Goal: Communication & Community: Connect with others

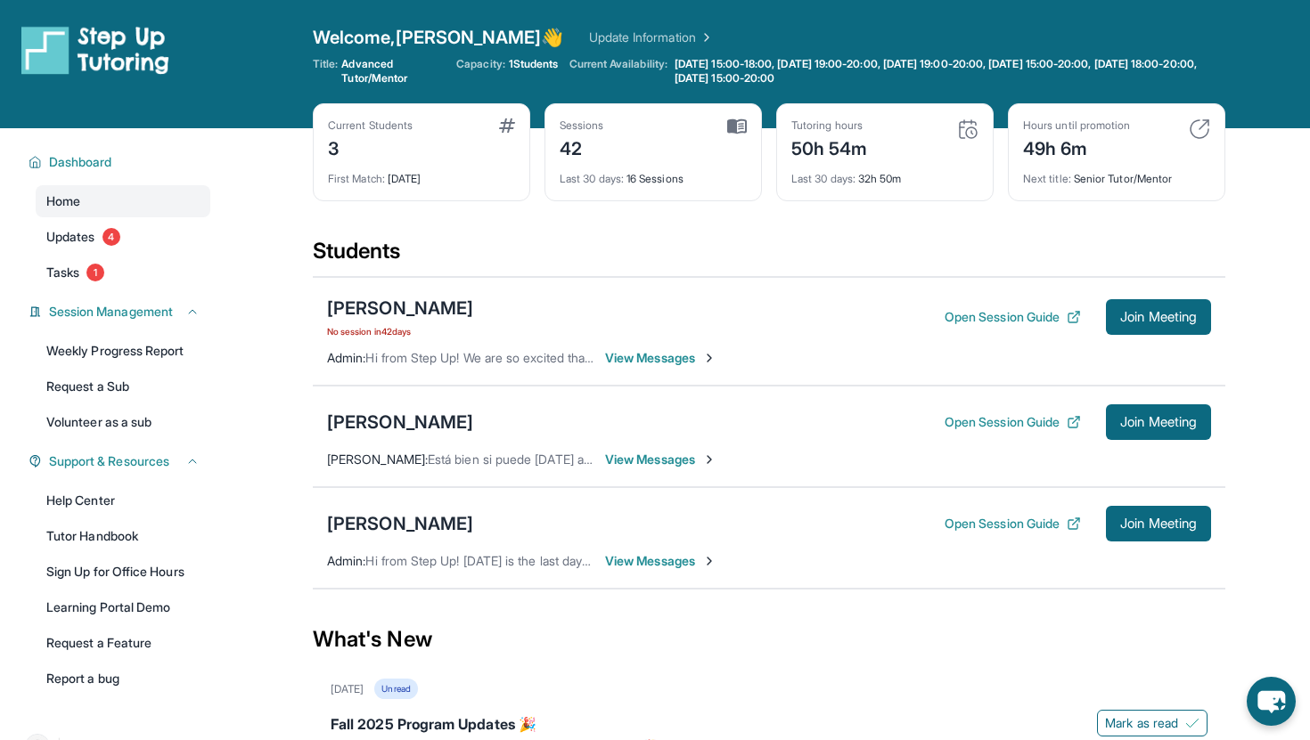
click at [1178, 399] on div "Itzae [PERSON_NAME] Open Session Guide Join Meeting [PERSON_NAME] : Está bien s…" at bounding box center [769, 437] width 912 height 102
click at [1171, 408] on button "Join Meeting" at bounding box center [1158, 423] width 105 height 36
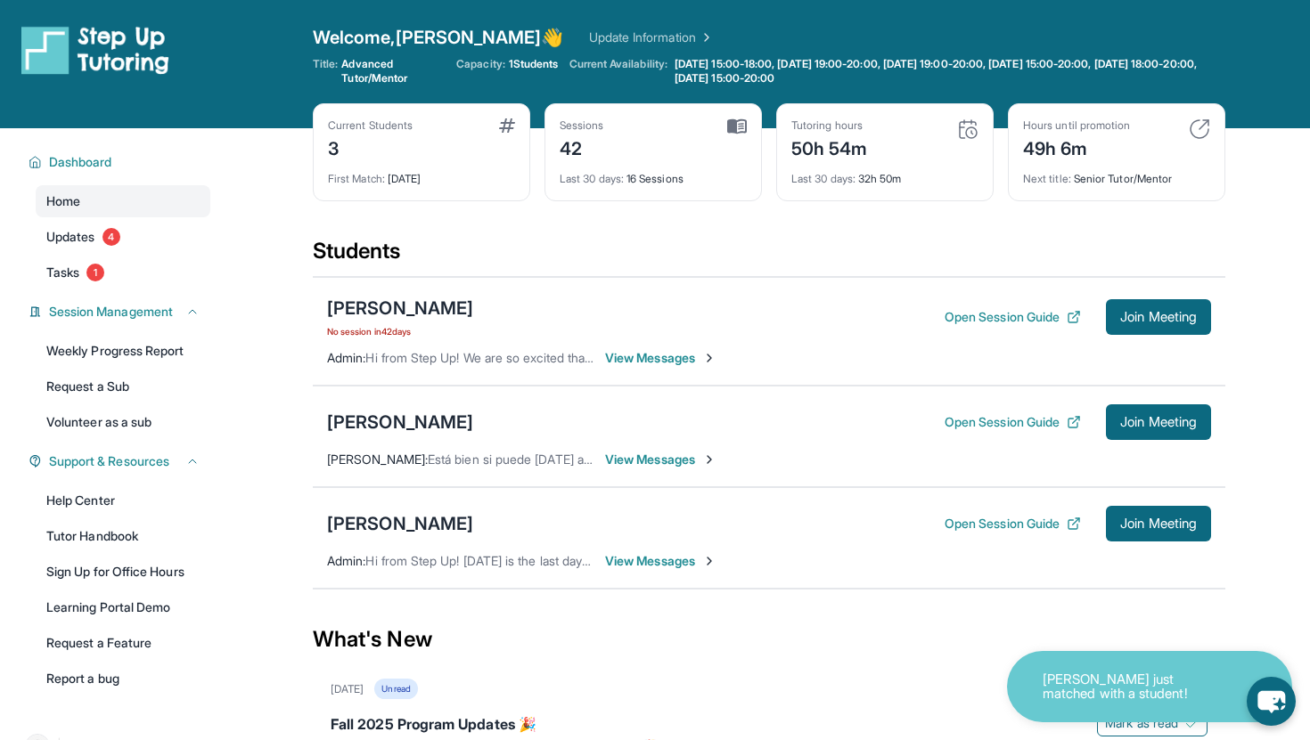
click at [663, 449] on div "Itzae [PERSON_NAME] Open Session Guide Join Meeting [PERSON_NAME] : Está bien s…" at bounding box center [769, 437] width 912 height 102
click at [663, 457] on span "View Messages" at bounding box center [660, 460] width 111 height 18
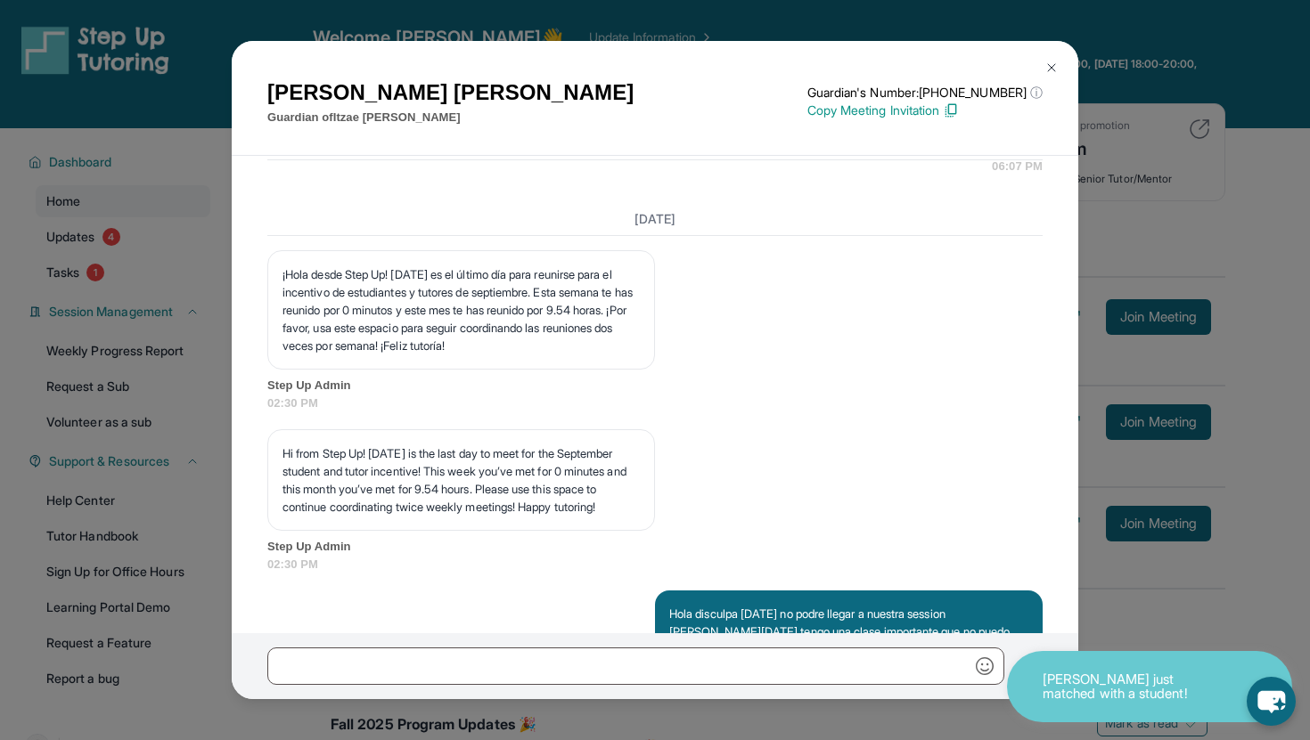
scroll to position [7018, 0]
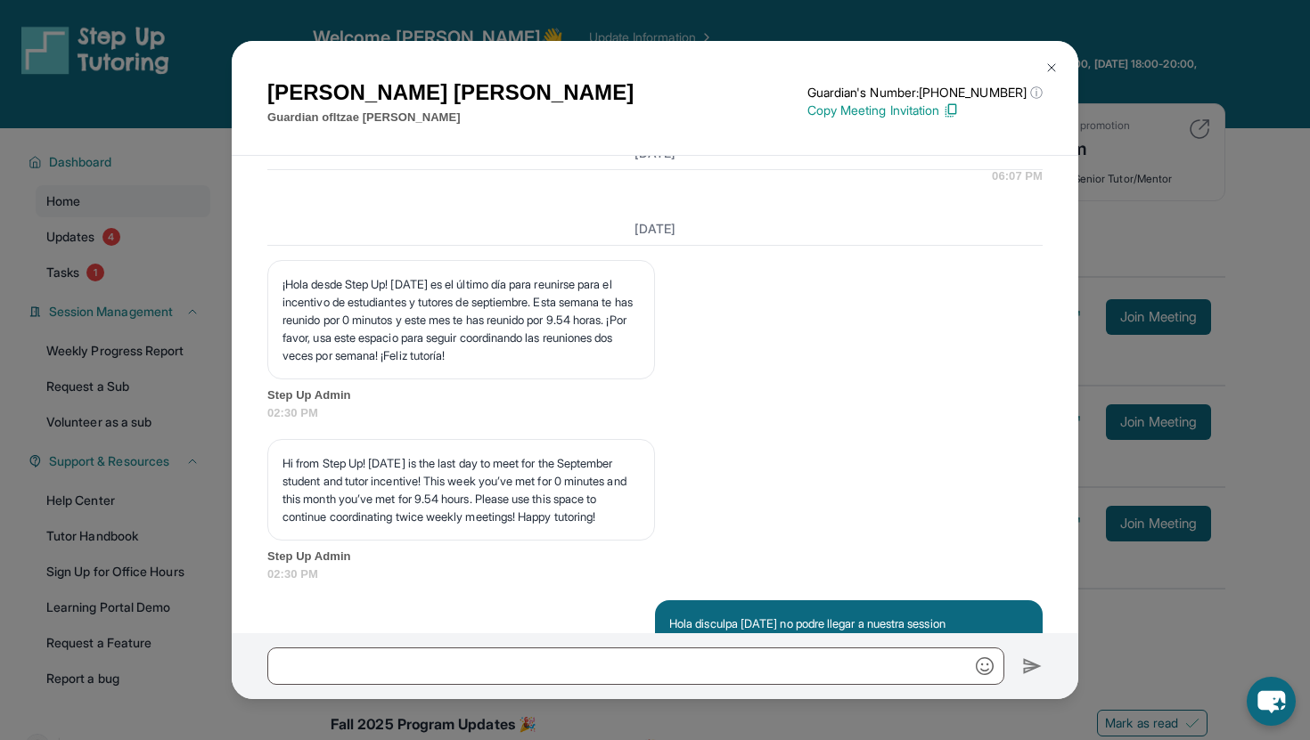
click at [1053, 67] on img at bounding box center [1051, 68] width 14 height 14
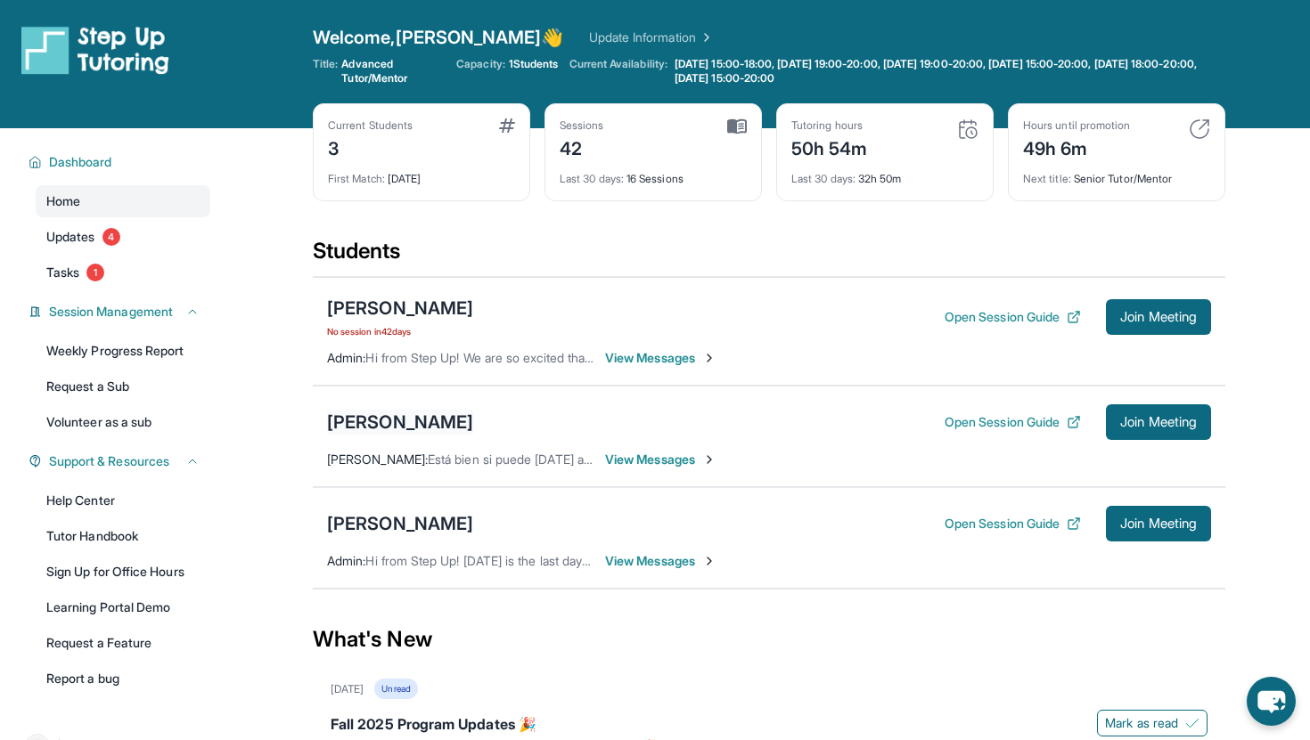
click at [416, 421] on div "[PERSON_NAME]" at bounding box center [400, 422] width 146 height 25
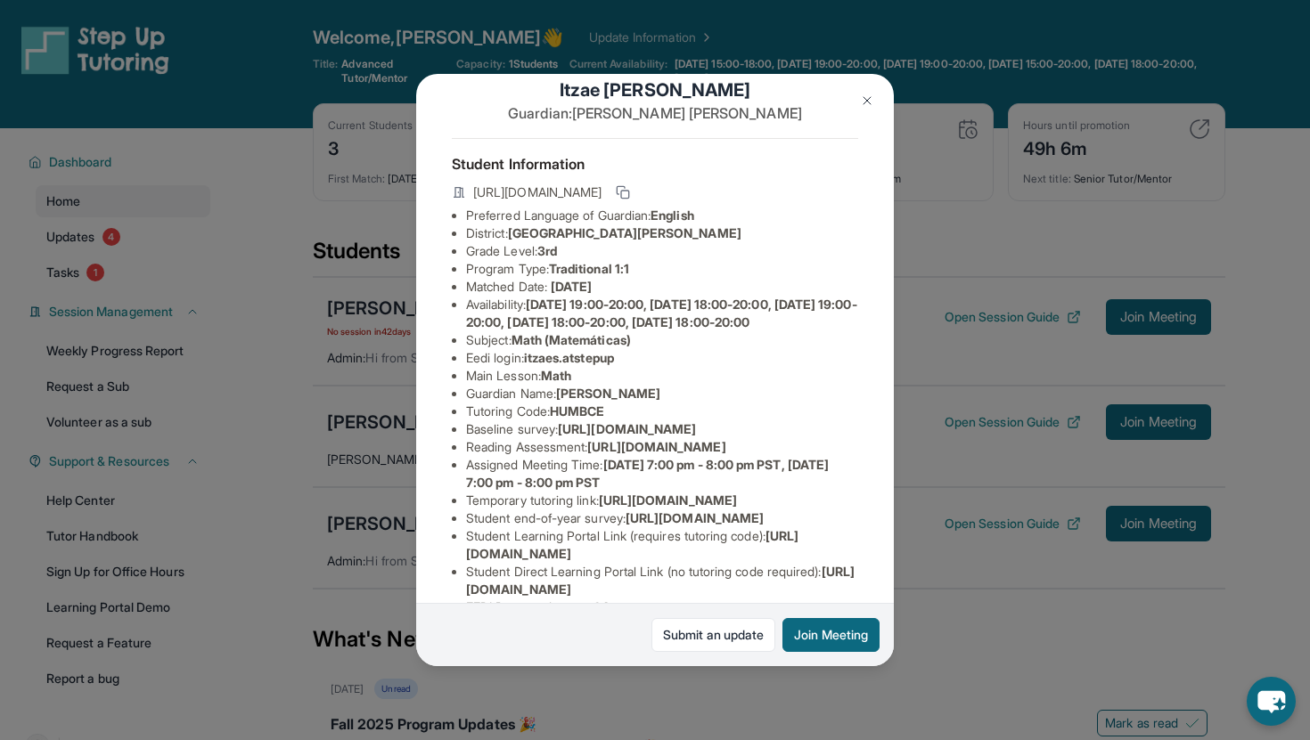
scroll to position [21, 0]
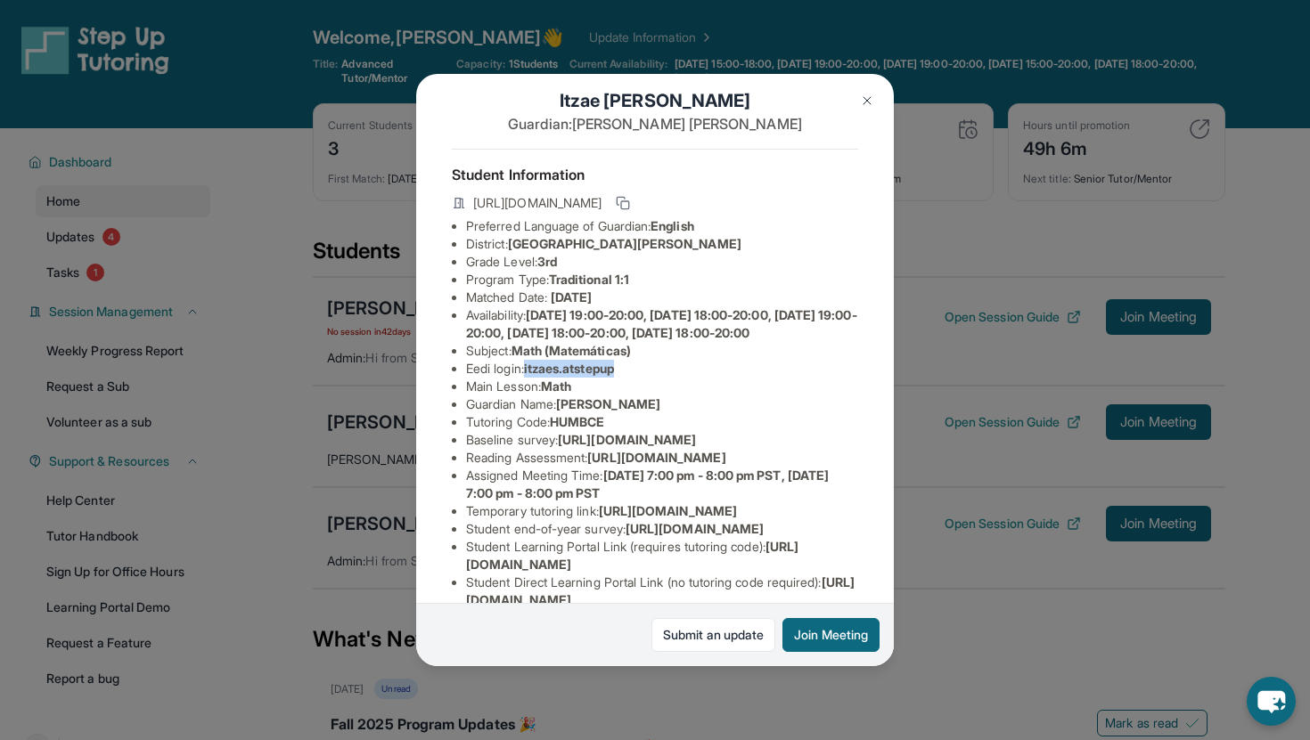
drag, startPoint x: 531, startPoint y: 391, endPoint x: 626, endPoint y: 386, distance: 95.5
click at [614, 376] on span "itzaes.atstepup" at bounding box center [569, 368] width 90 height 15
copy span "itzaes.atstepup"
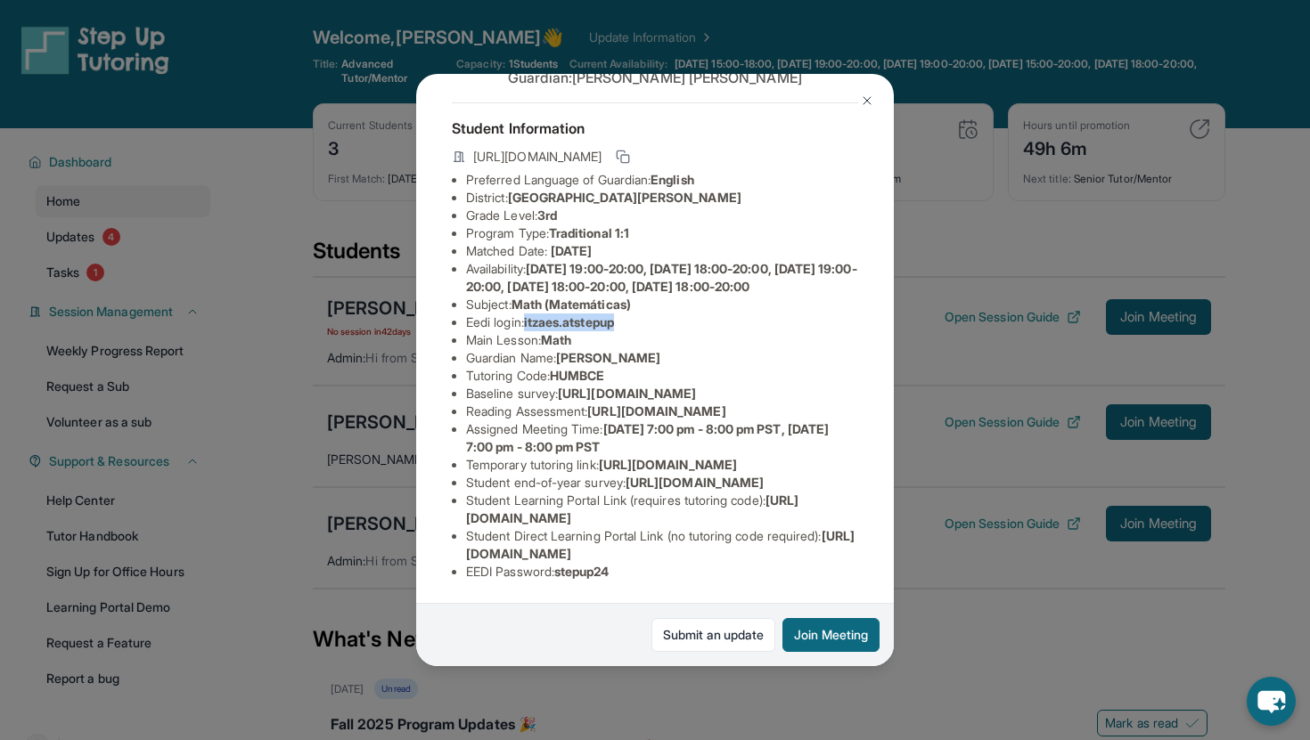
scroll to position [282, 0]
click at [579, 577] on span "stepup24" at bounding box center [581, 571] width 55 height 15
copy span "stepup24"
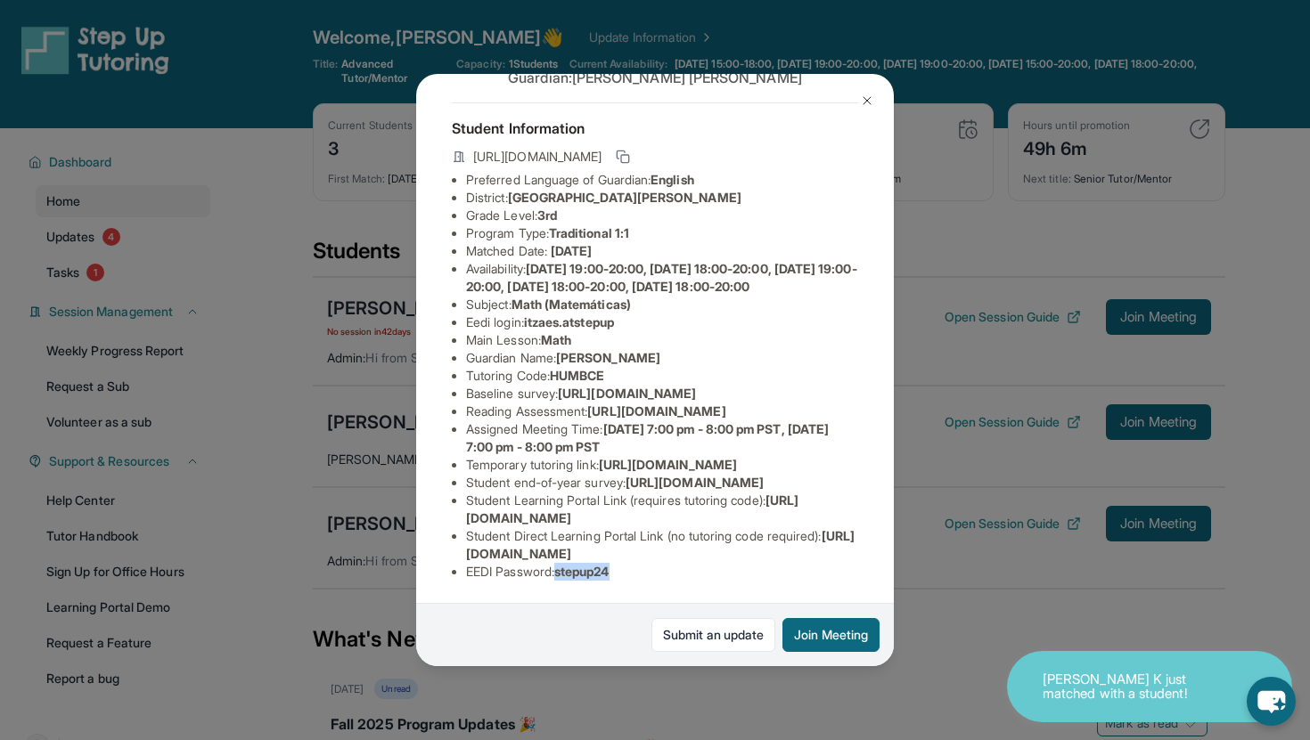
click at [863, 100] on img at bounding box center [867, 101] width 14 height 14
